Goal: Book appointment/travel/reservation

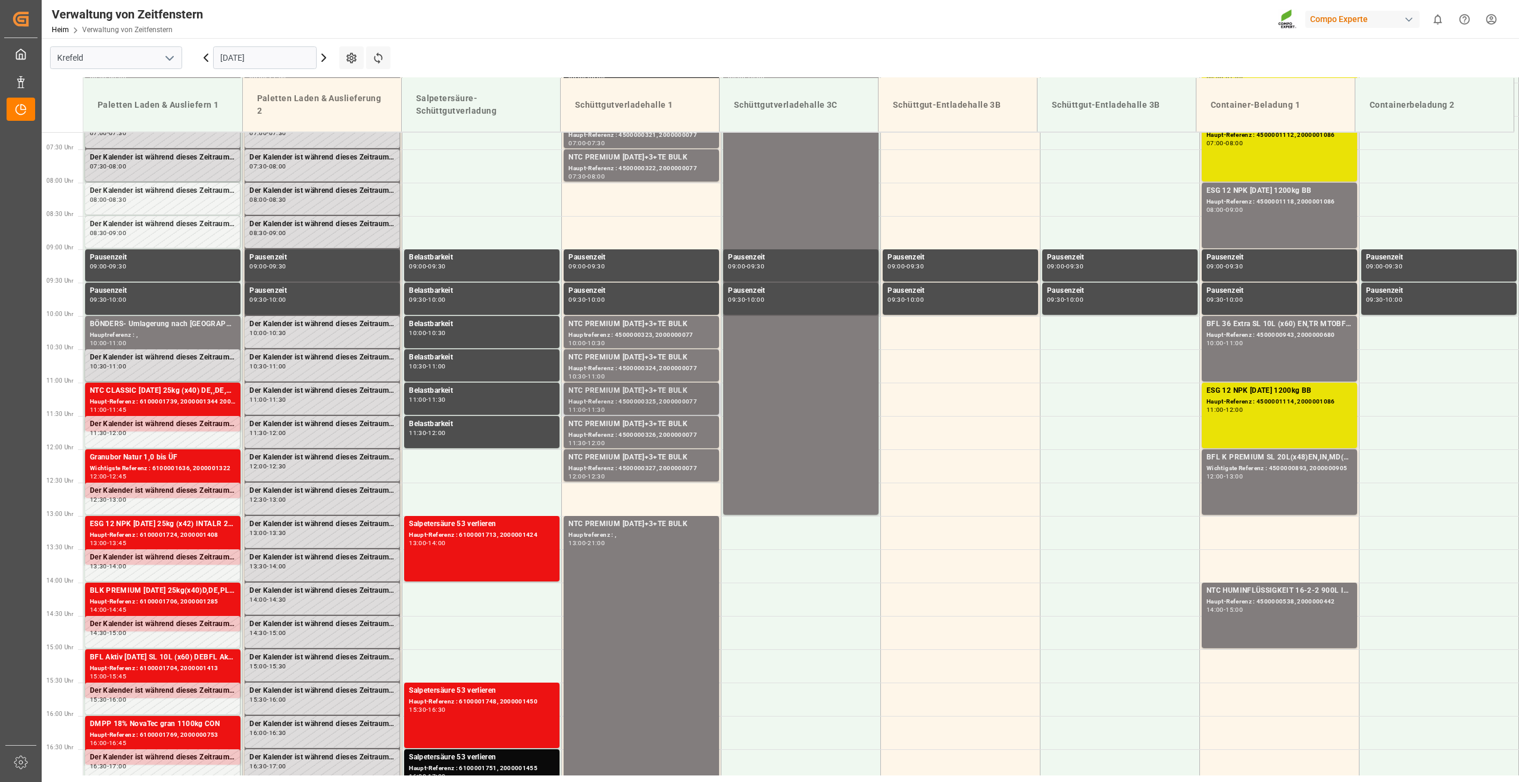
scroll to position [497, 0]
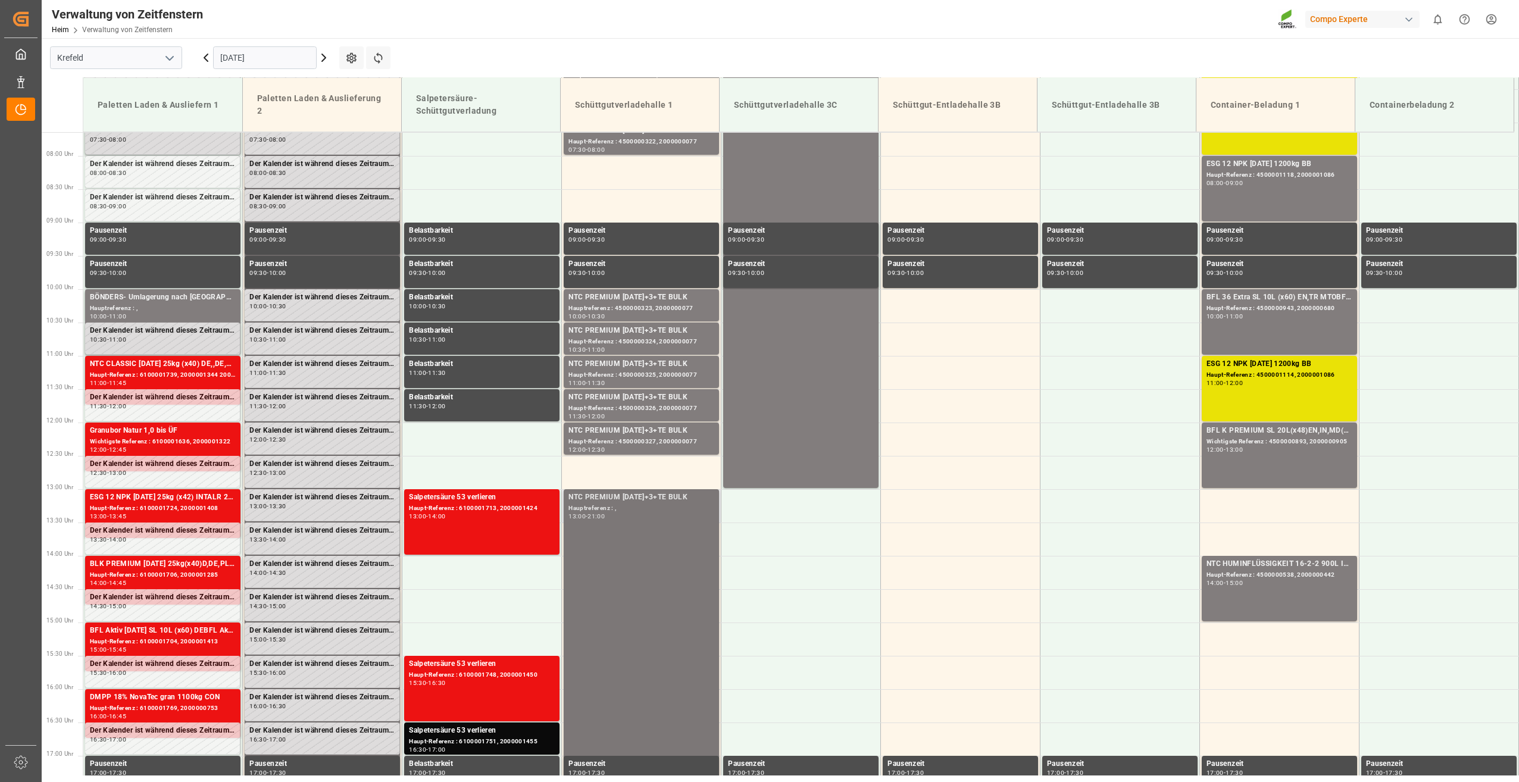
click at [648, 521] on div "NTC PREMIUM [DATE]+3+TE BULK Hauptreferenz : , 13:00 - 21:00" at bounding box center [641, 755] width 146 height 527
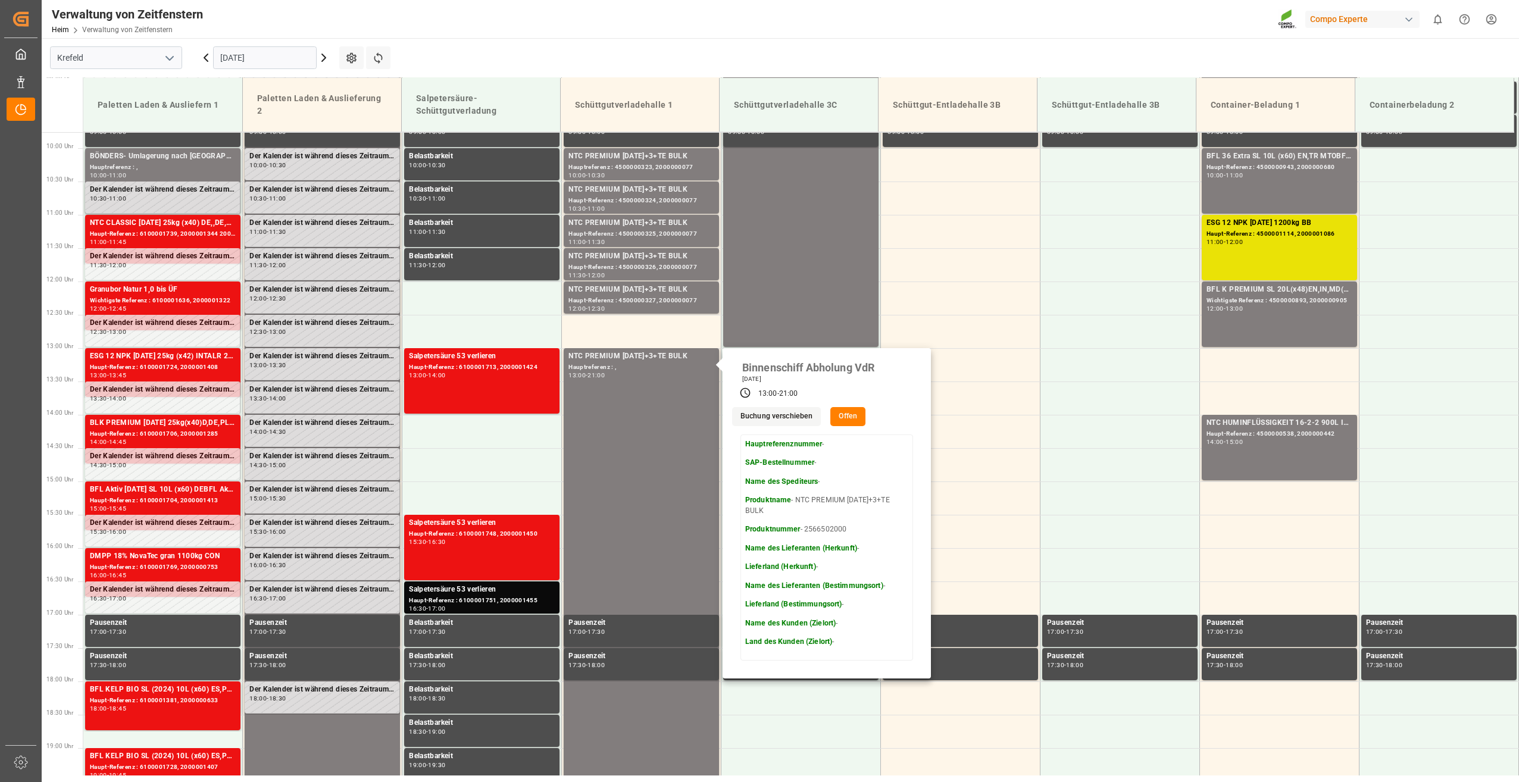
scroll to position [675, 0]
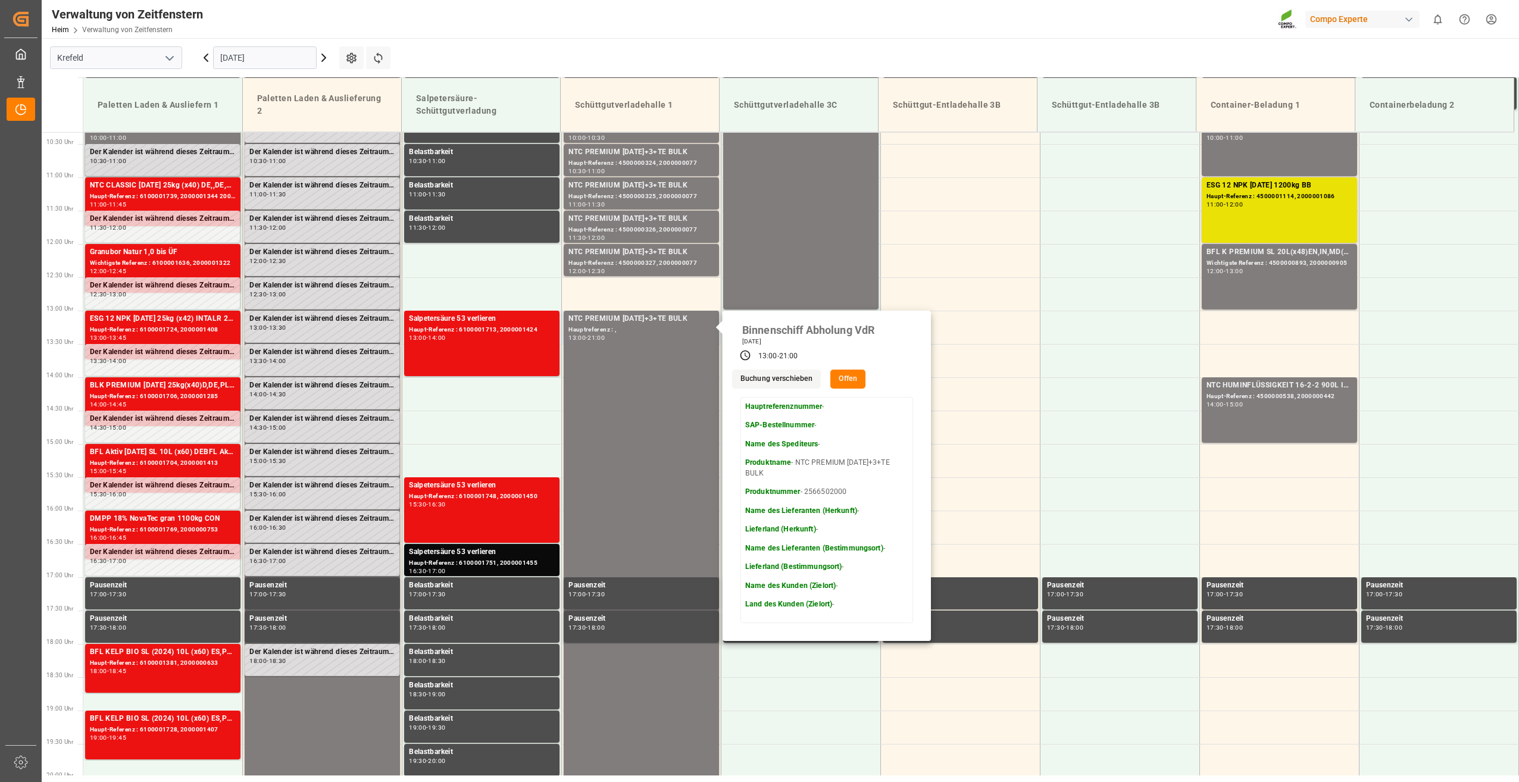
click at [842, 391] on div "Binnenschiff Abholung VdR [DATE] 13:00 - 21:00 Buchung verschieben Offen Hauptr…" at bounding box center [826, 476] width 208 height 330
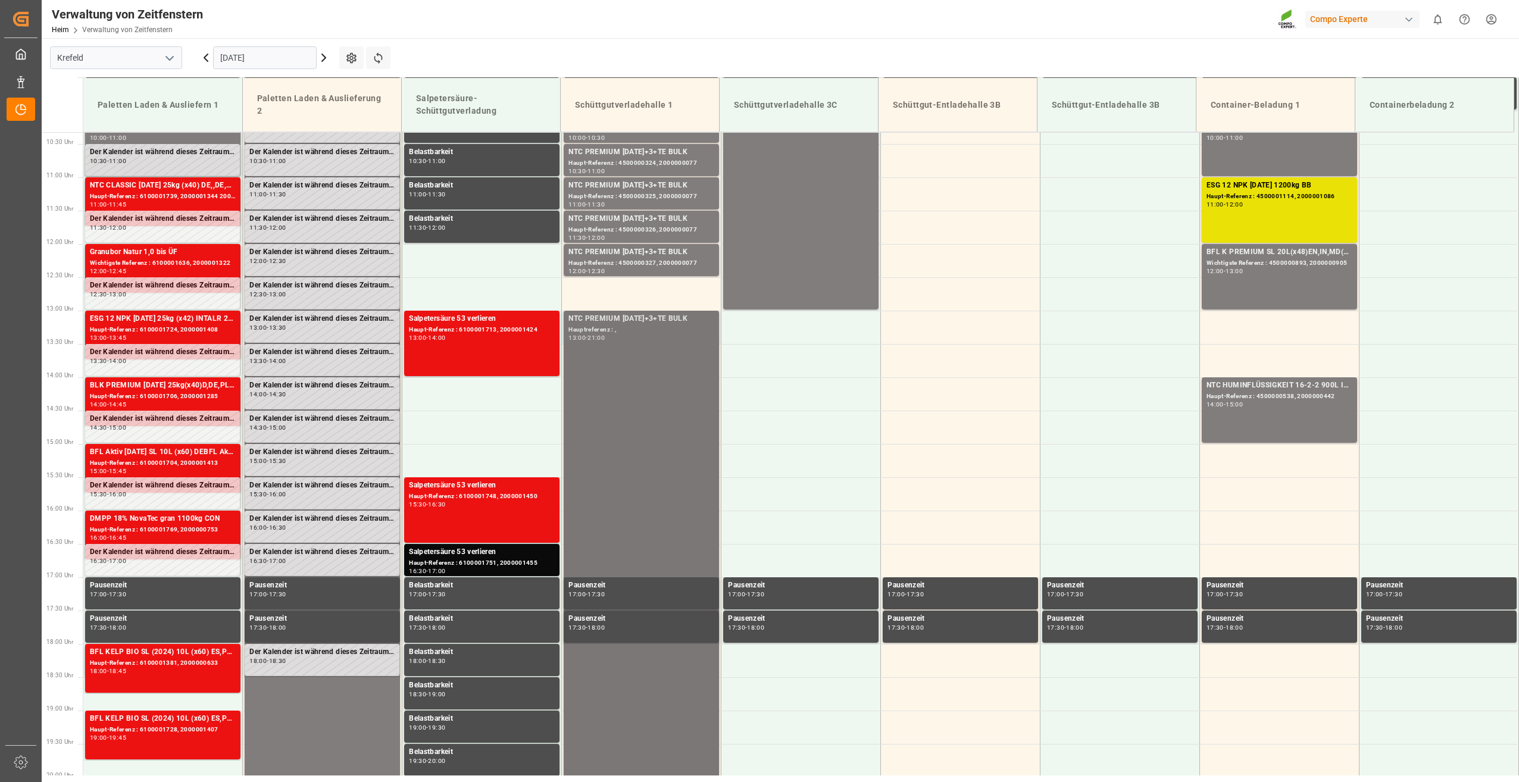
click at [602, 418] on div "NTC PREMIUM [DATE]+3+TE BULK Hauptreferenz : , 13:00 - 21:00" at bounding box center [641, 576] width 146 height 527
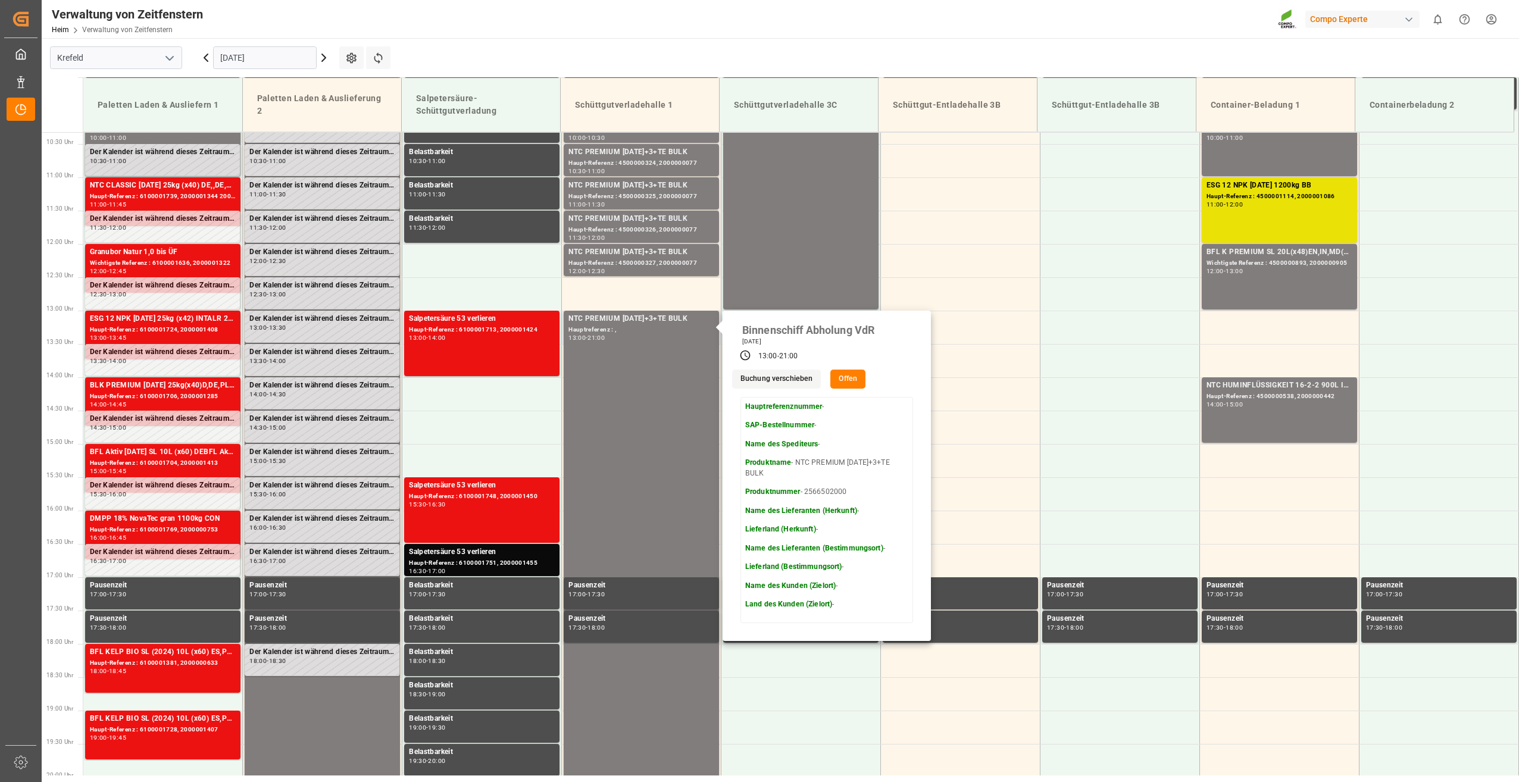
click at [847, 380] on button "Offen" at bounding box center [847, 379] width 35 height 19
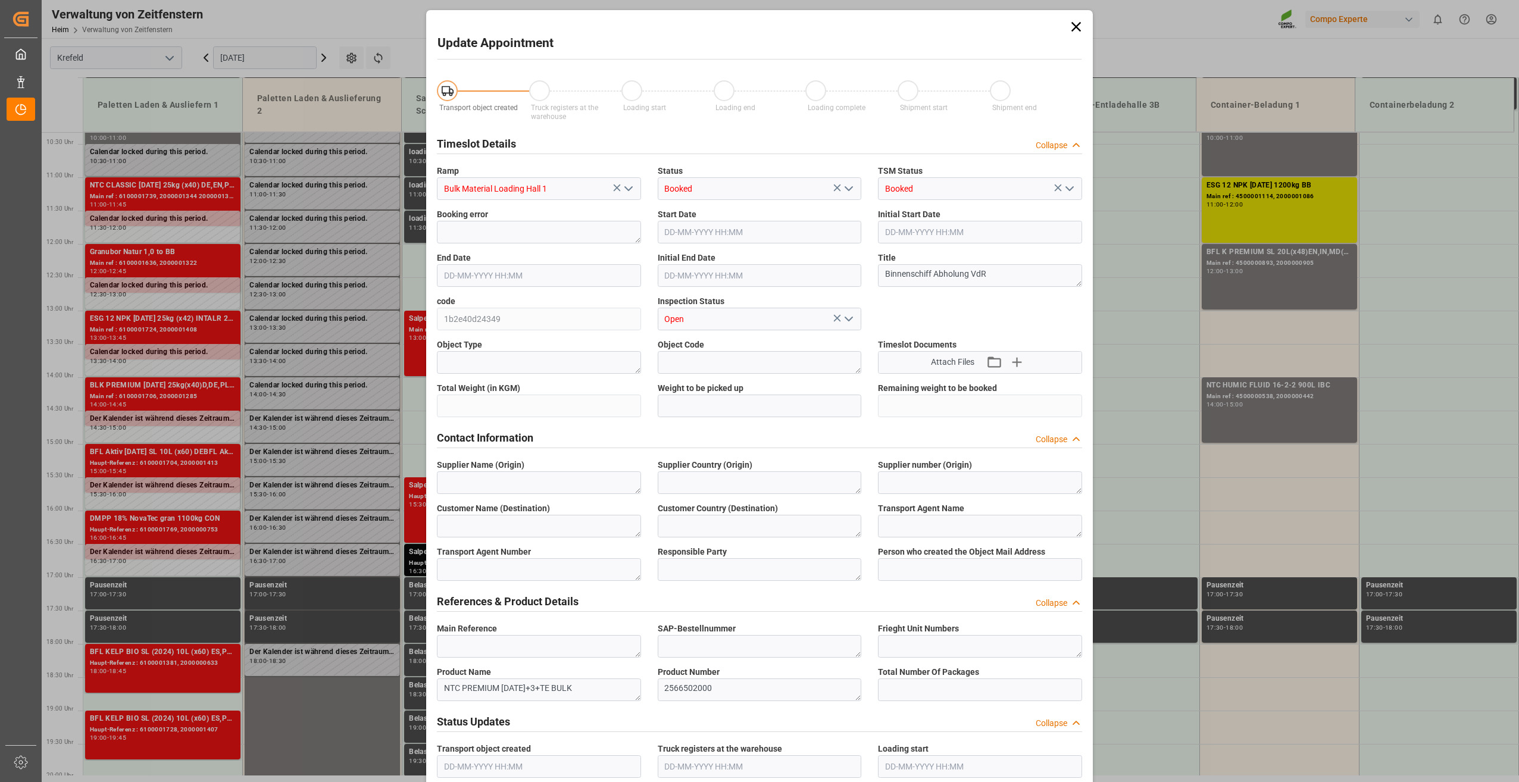
type input "400000"
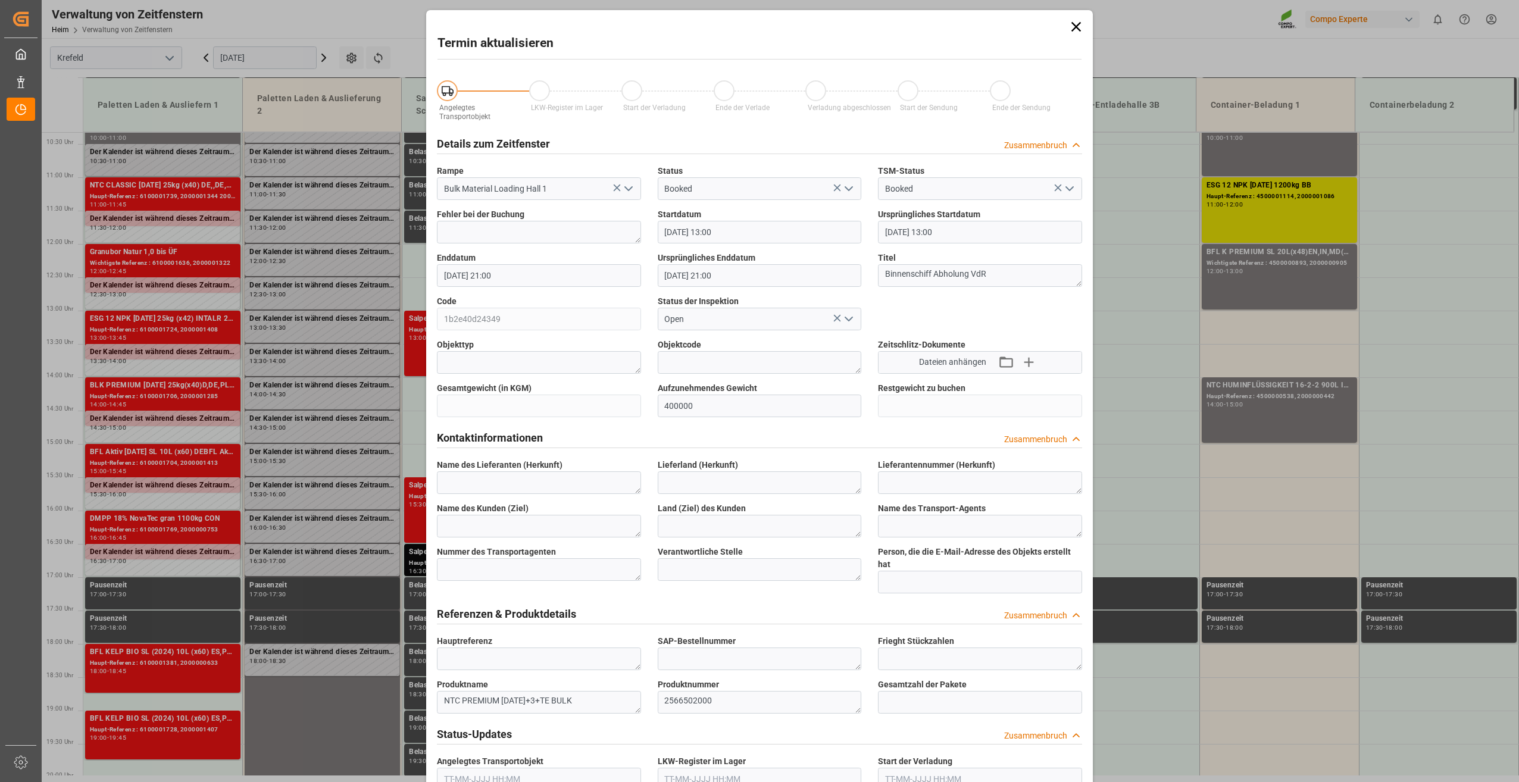
type input "[DATE] 13:00"
type input "[DATE] 21:00"
type input "[DATE] 12:11"
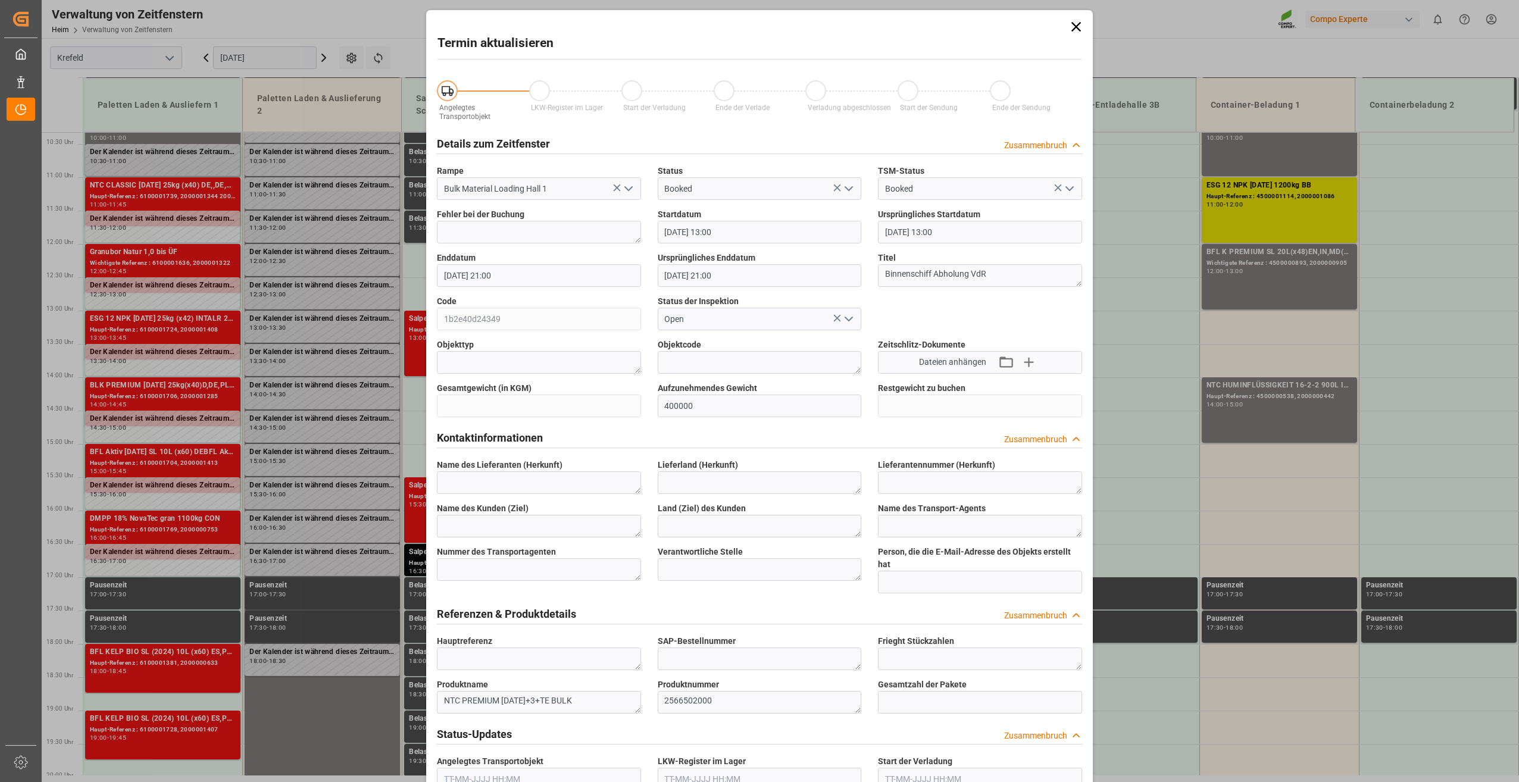
click at [1072, 29] on icon at bounding box center [1076, 27] width 10 height 10
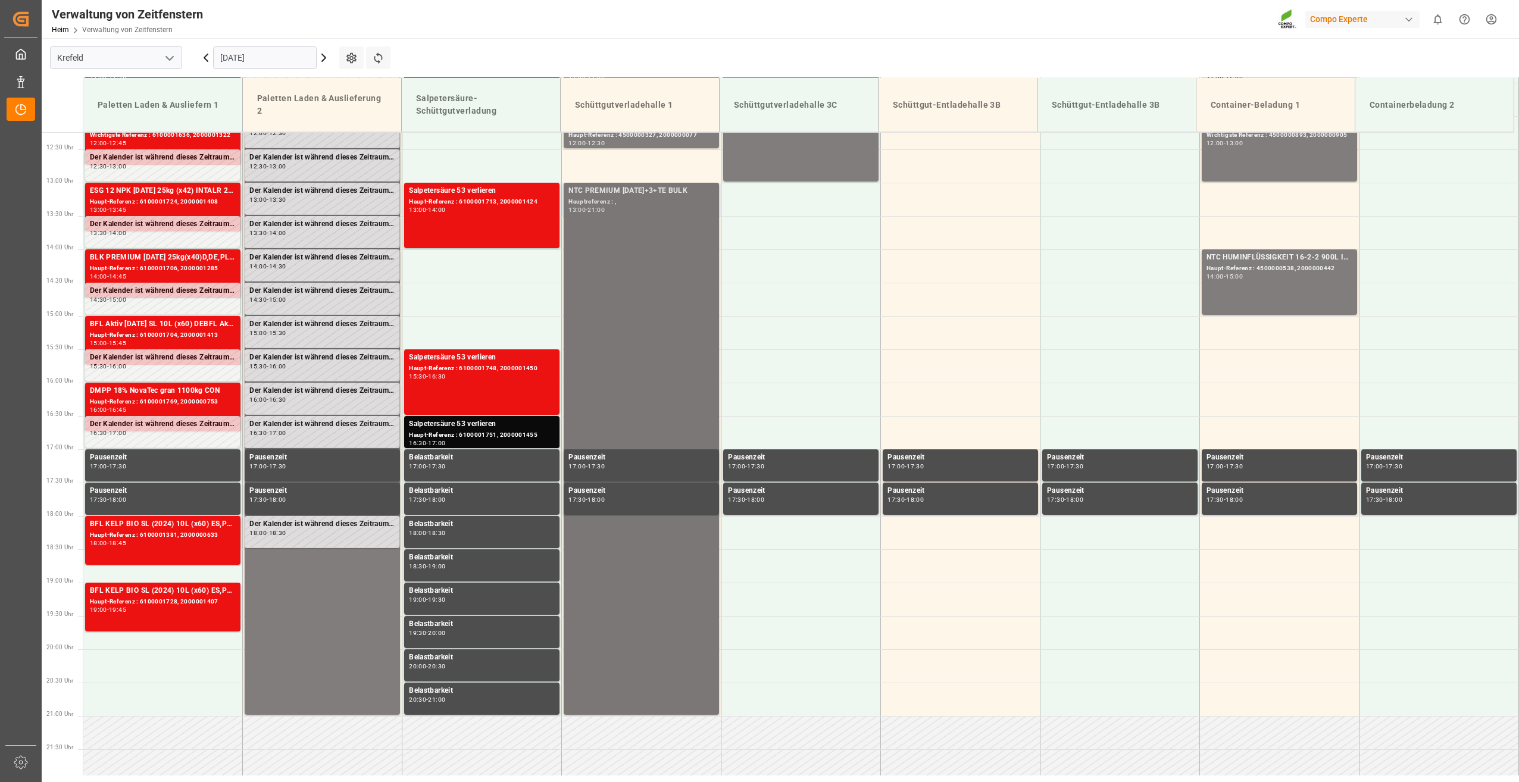
scroll to position [854, 0]
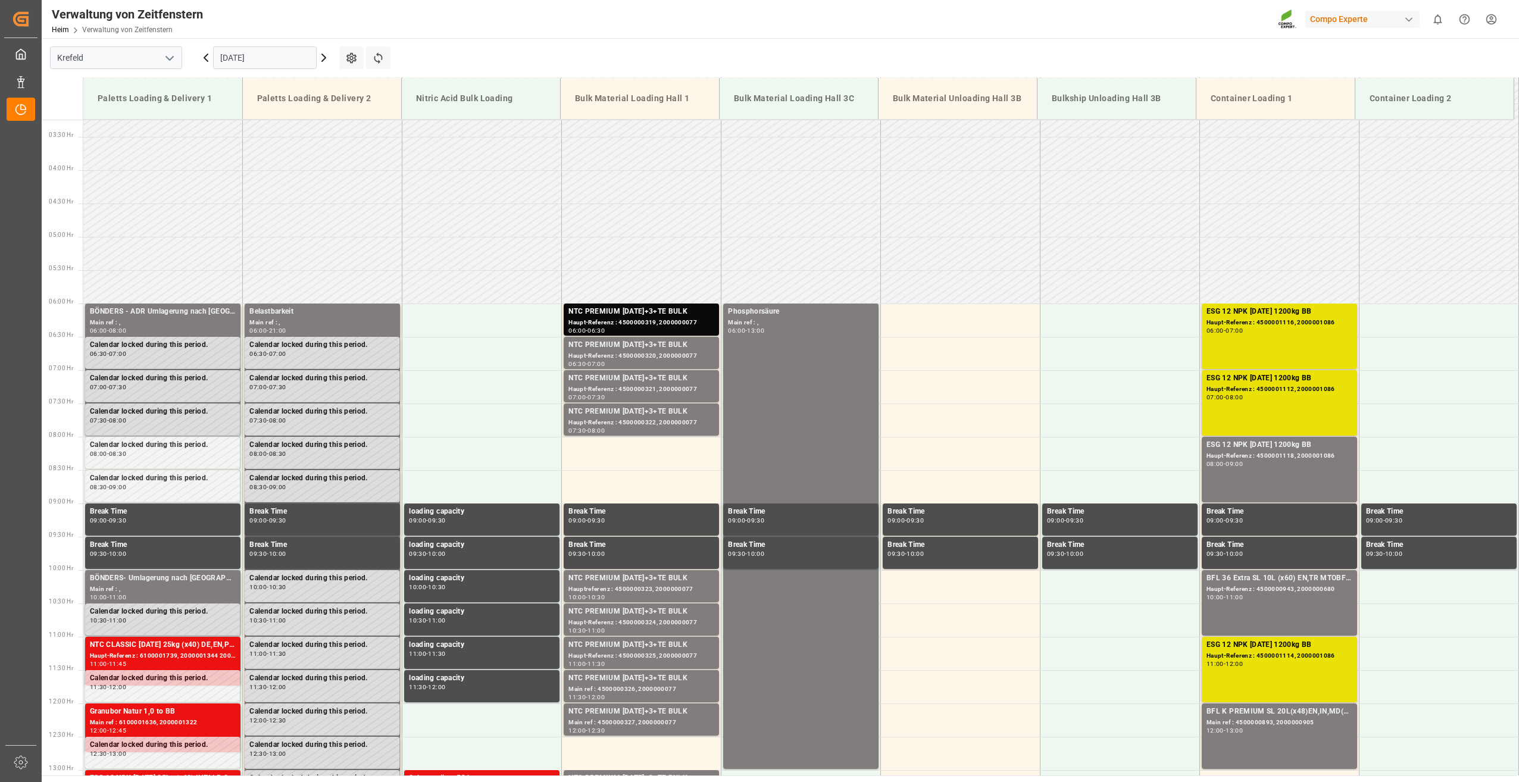
scroll to position [259, 0]
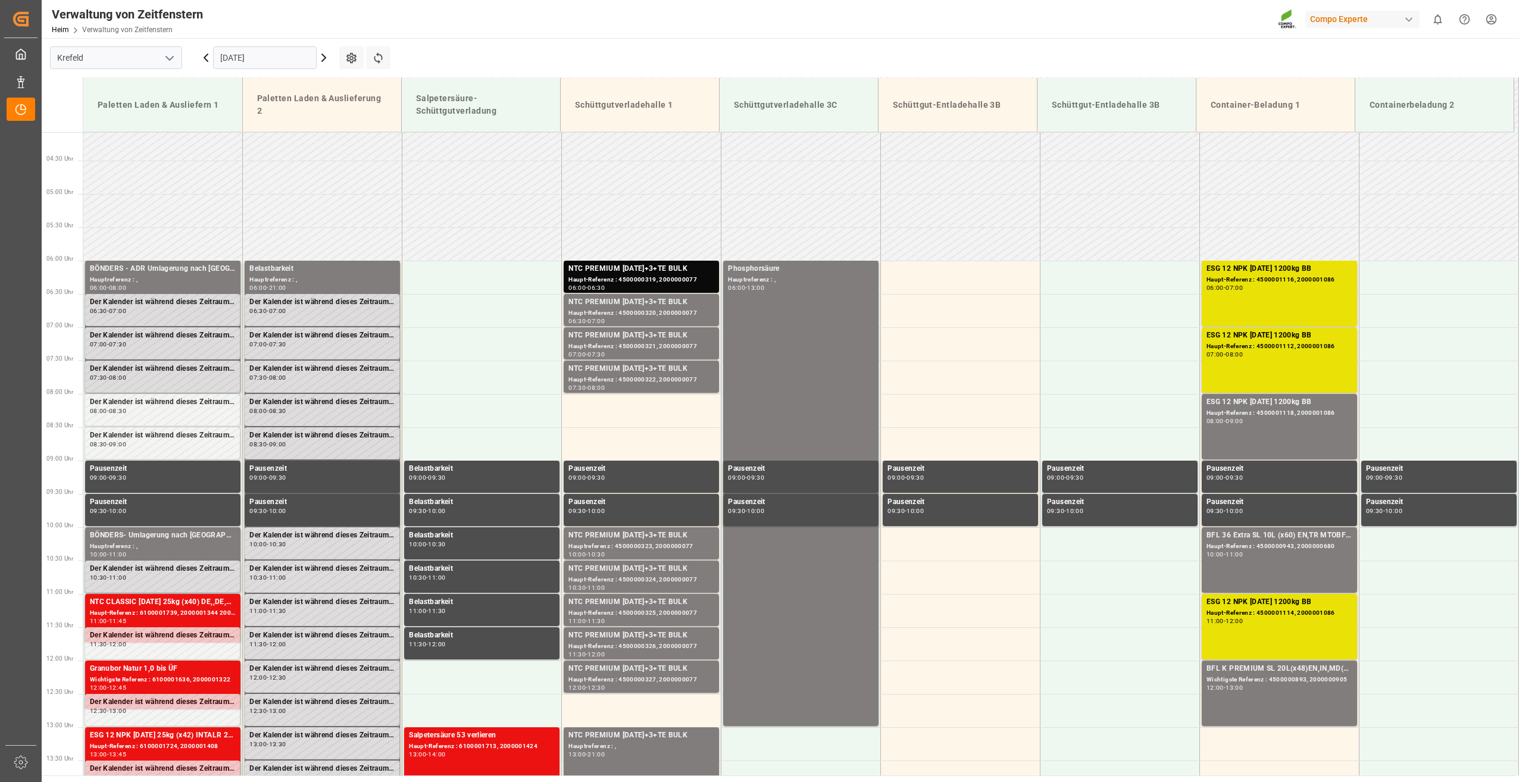
click at [302, 52] on input "[DATE]" at bounding box center [265, 57] width 104 height 23
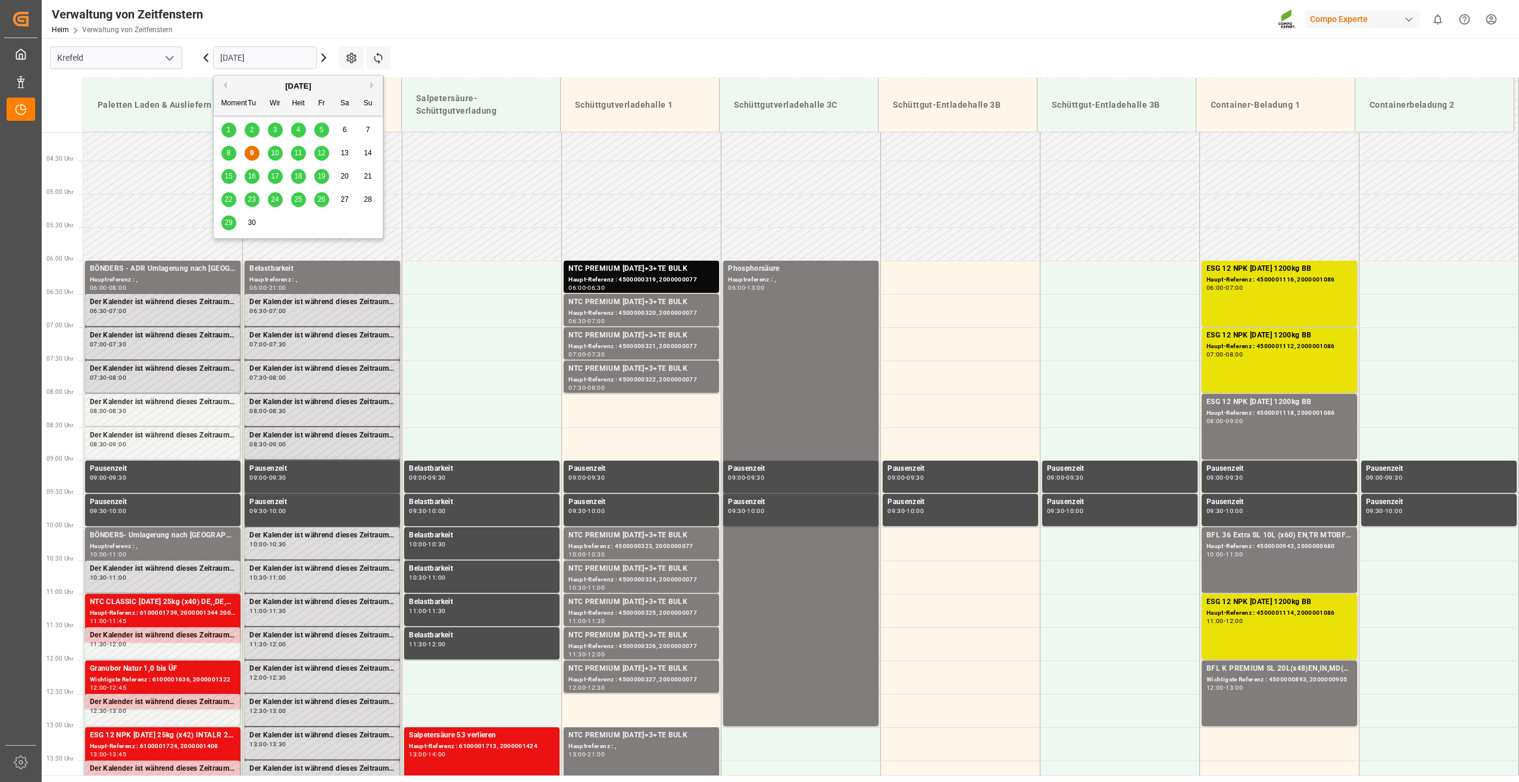
click at [274, 150] on span "10" at bounding box center [275, 153] width 8 height 8
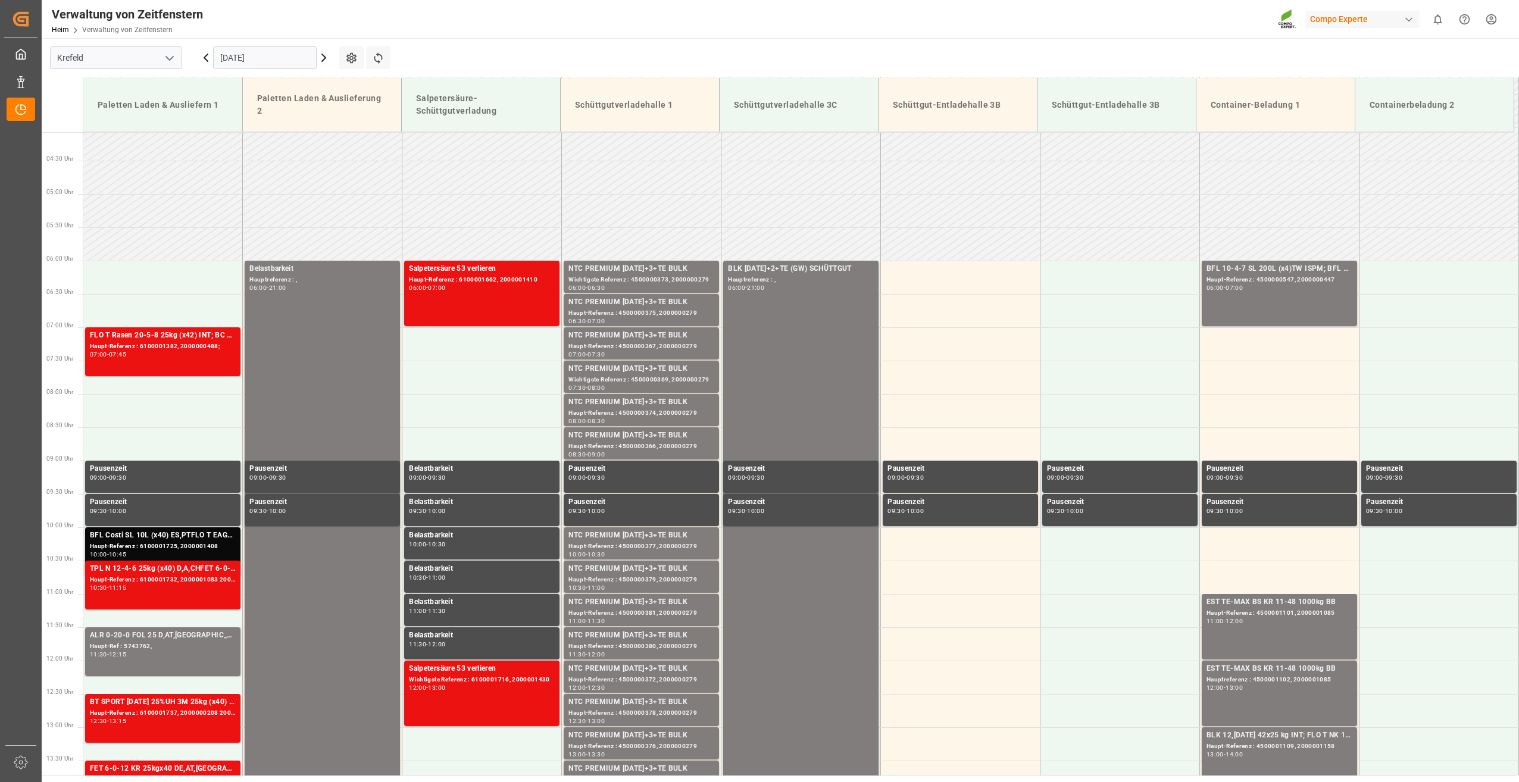
click at [290, 61] on input "10-09-2025" at bounding box center [265, 57] width 104 height 23
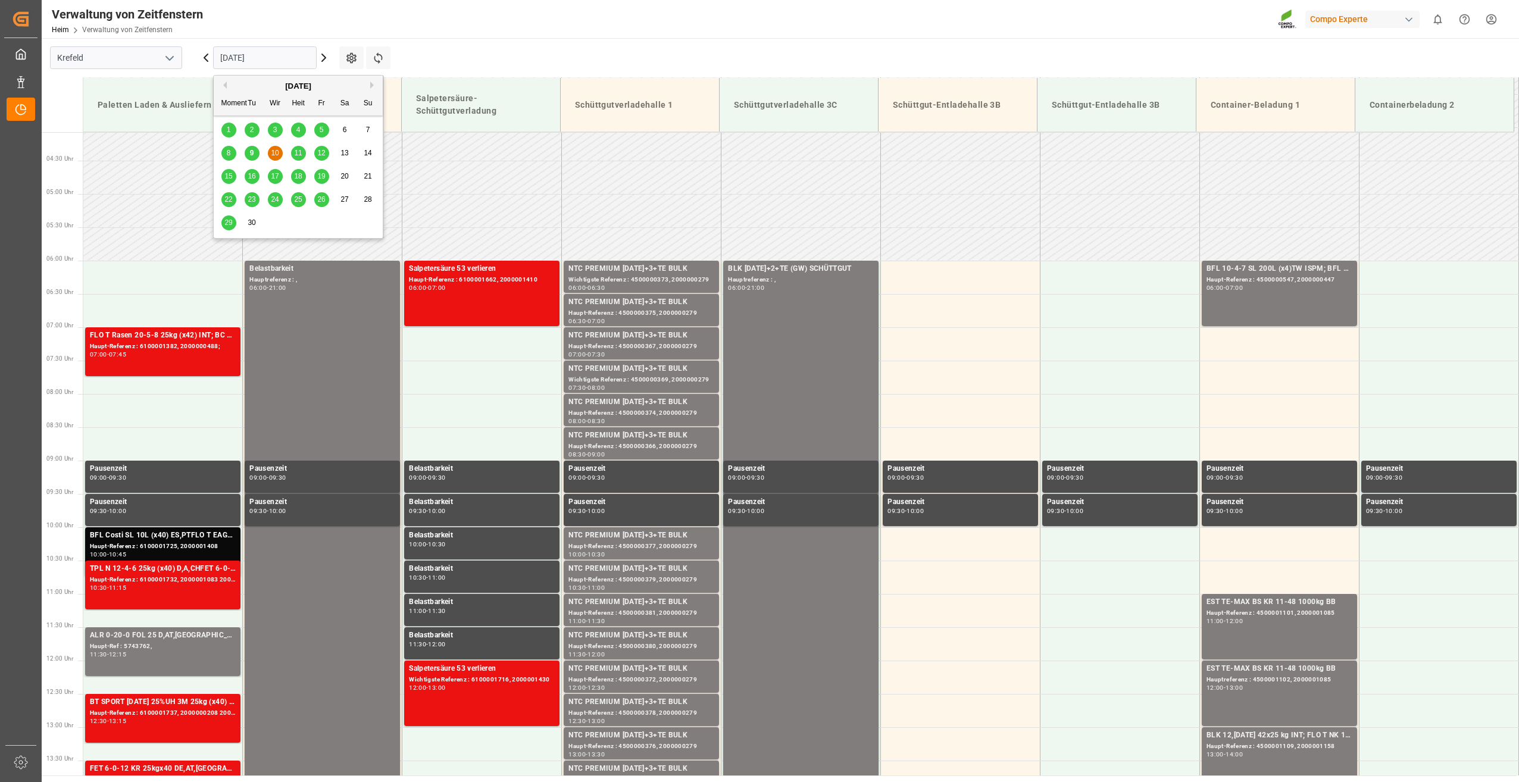
click at [302, 153] on span "11" at bounding box center [298, 153] width 8 height 8
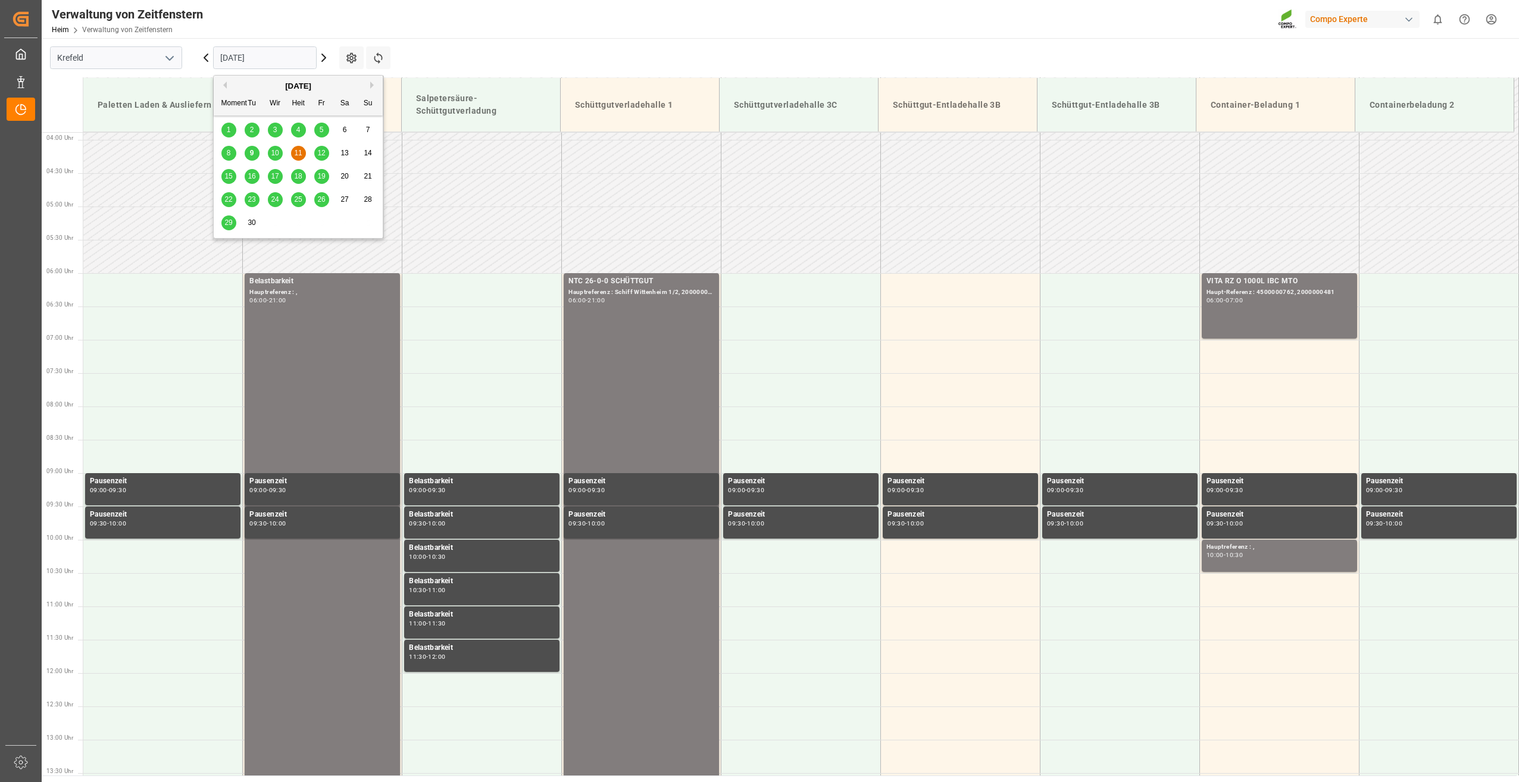
click at [293, 59] on input "11-09-2025" at bounding box center [265, 57] width 104 height 23
click at [323, 158] on div "12" at bounding box center [321, 153] width 15 height 14
